Goal: Use online tool/utility: Utilize a website feature to perform a specific function

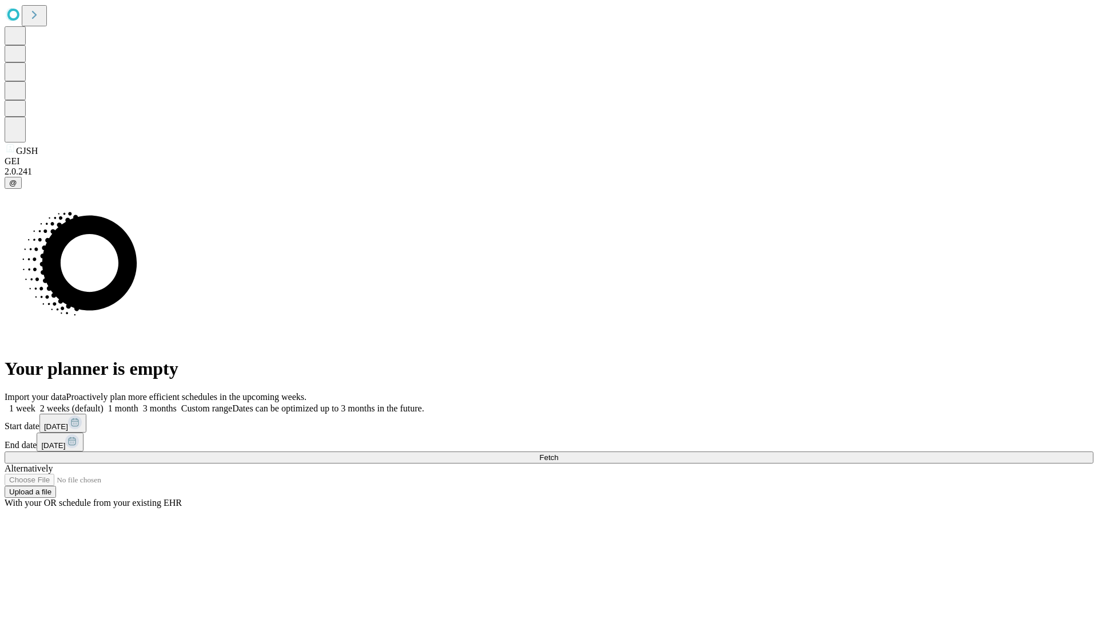
click at [558, 453] on span "Fetch" at bounding box center [548, 457] width 19 height 9
